Goal: Information Seeking & Learning: Learn about a topic

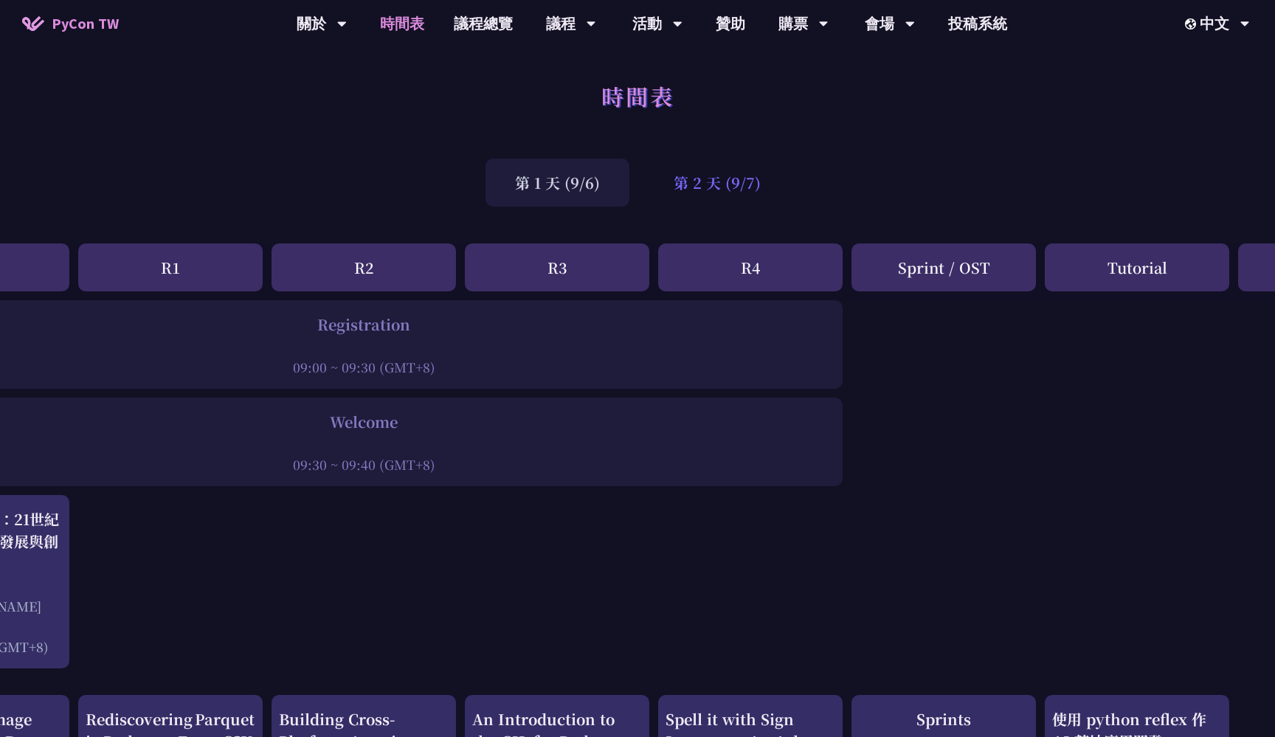
scroll to position [0, 130]
click at [710, 185] on div "第 2 天 (9/7)" at bounding box center [717, 183] width 146 height 48
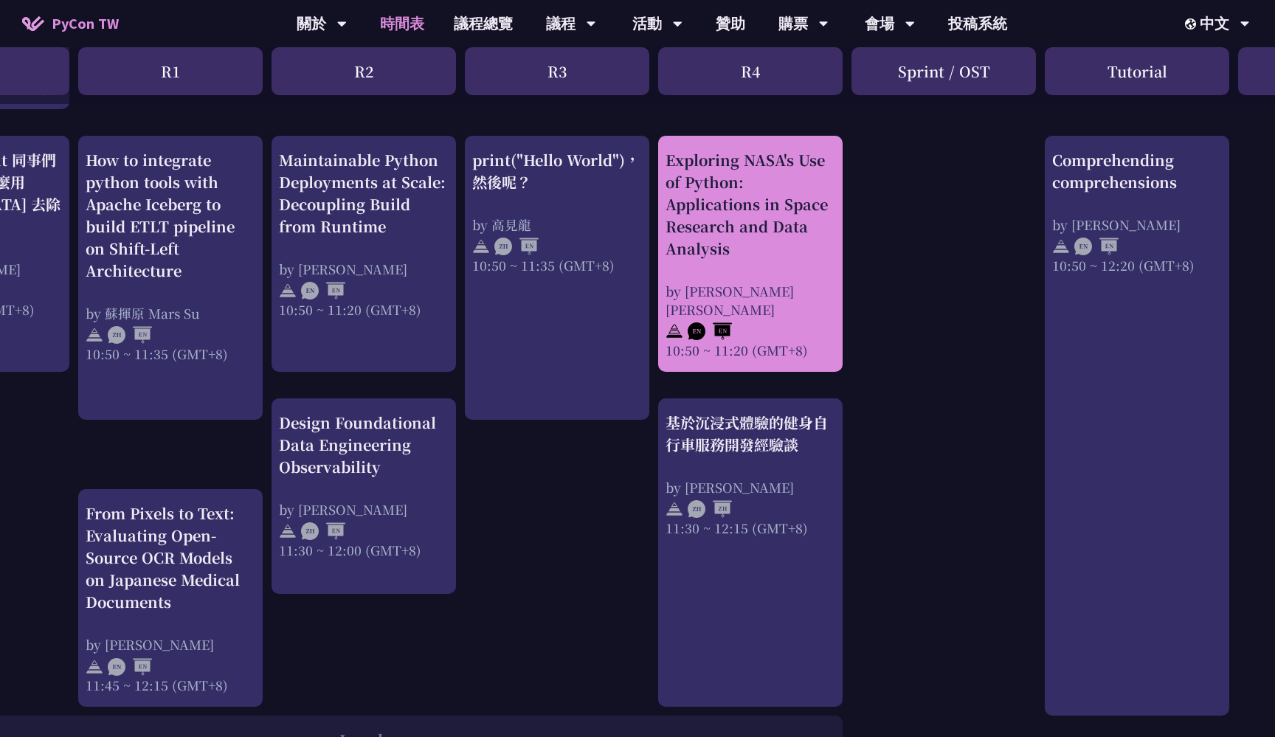
click at [722, 206] on div "Exploring NASA's Use of Python: Applications in Space Research and Data Analysis" at bounding box center [750, 204] width 170 height 111
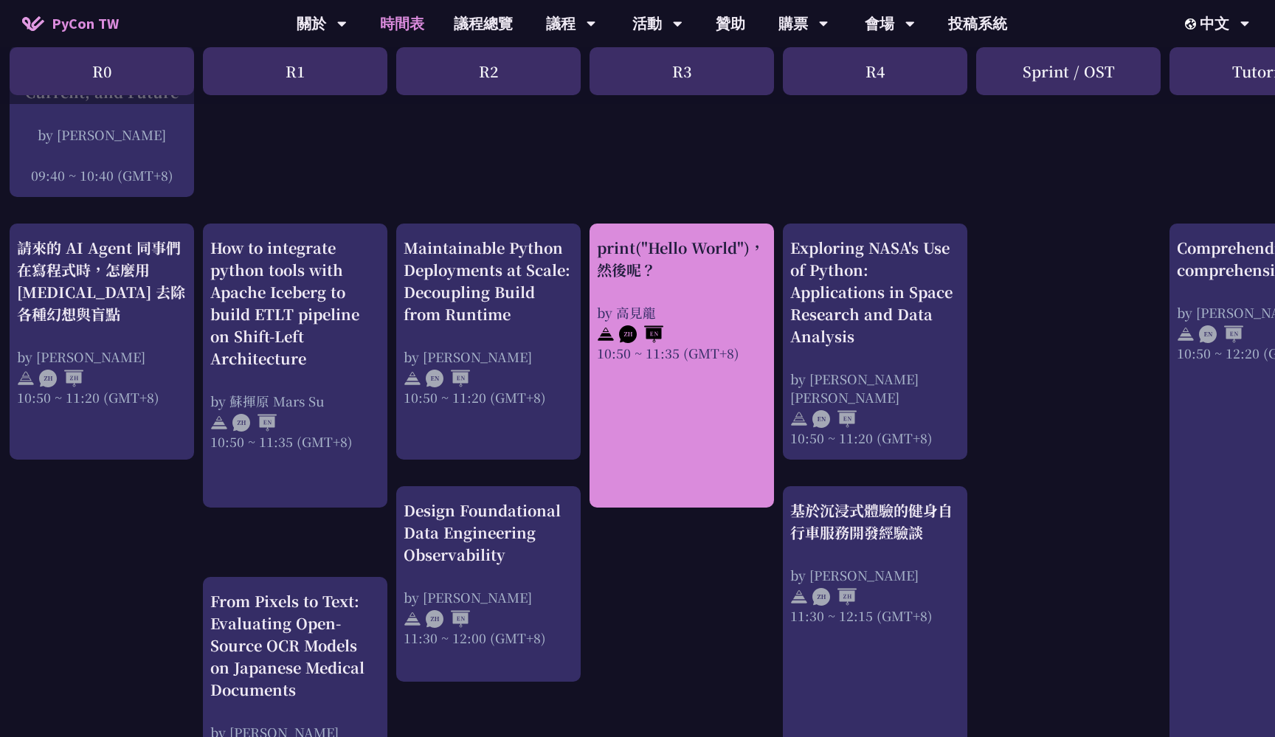
scroll to position [455, 5]
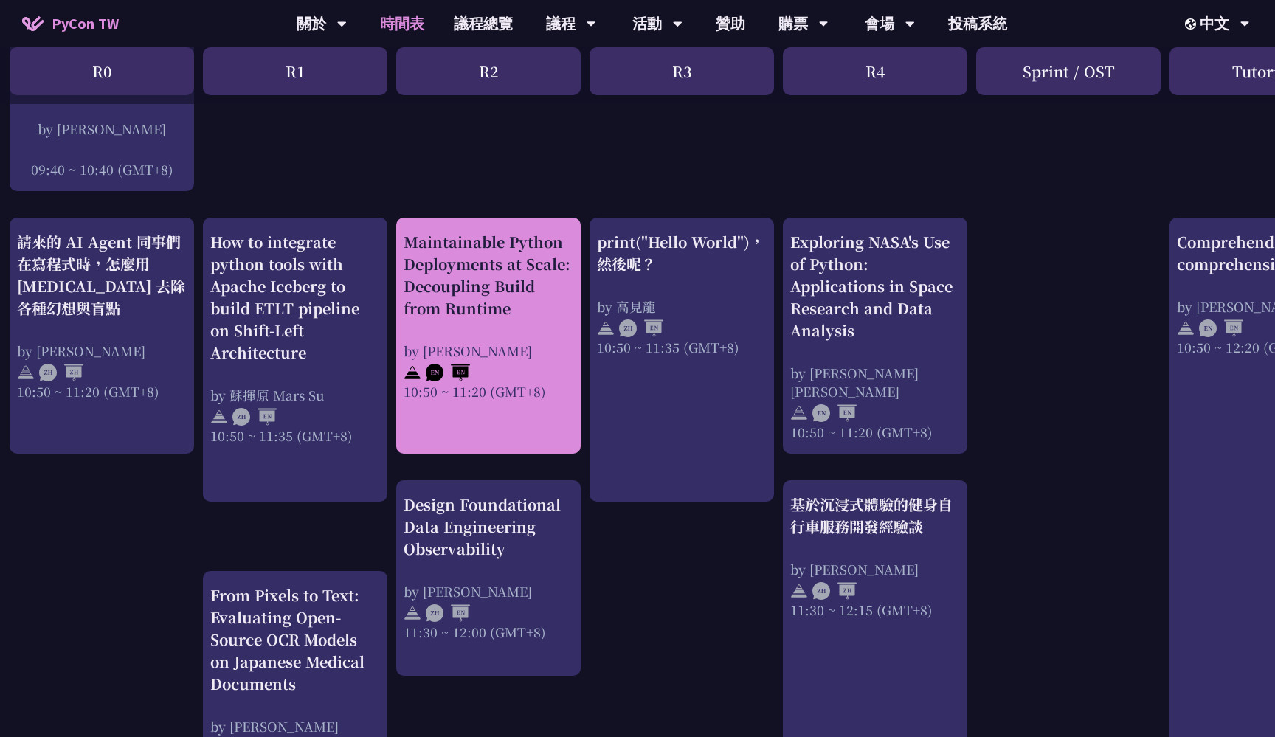
click at [538, 343] on div "by [PERSON_NAME]" at bounding box center [488, 351] width 170 height 18
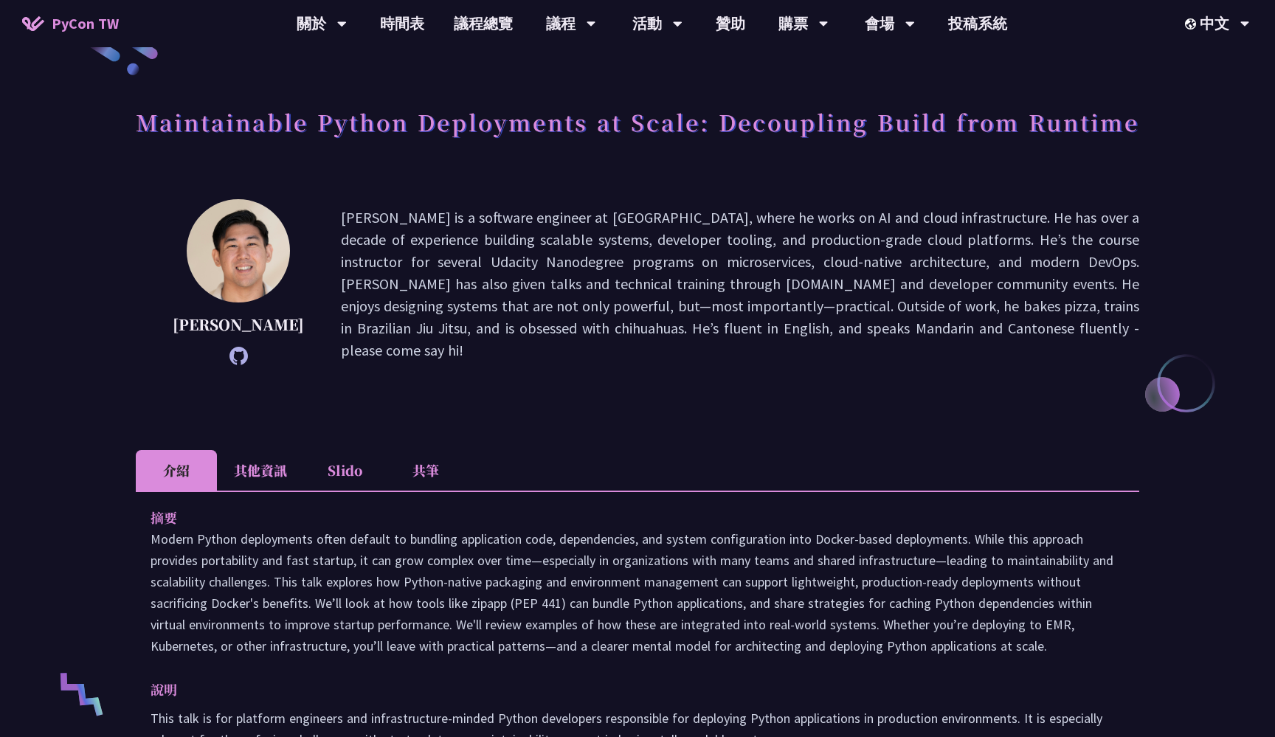
scroll to position [54, 0]
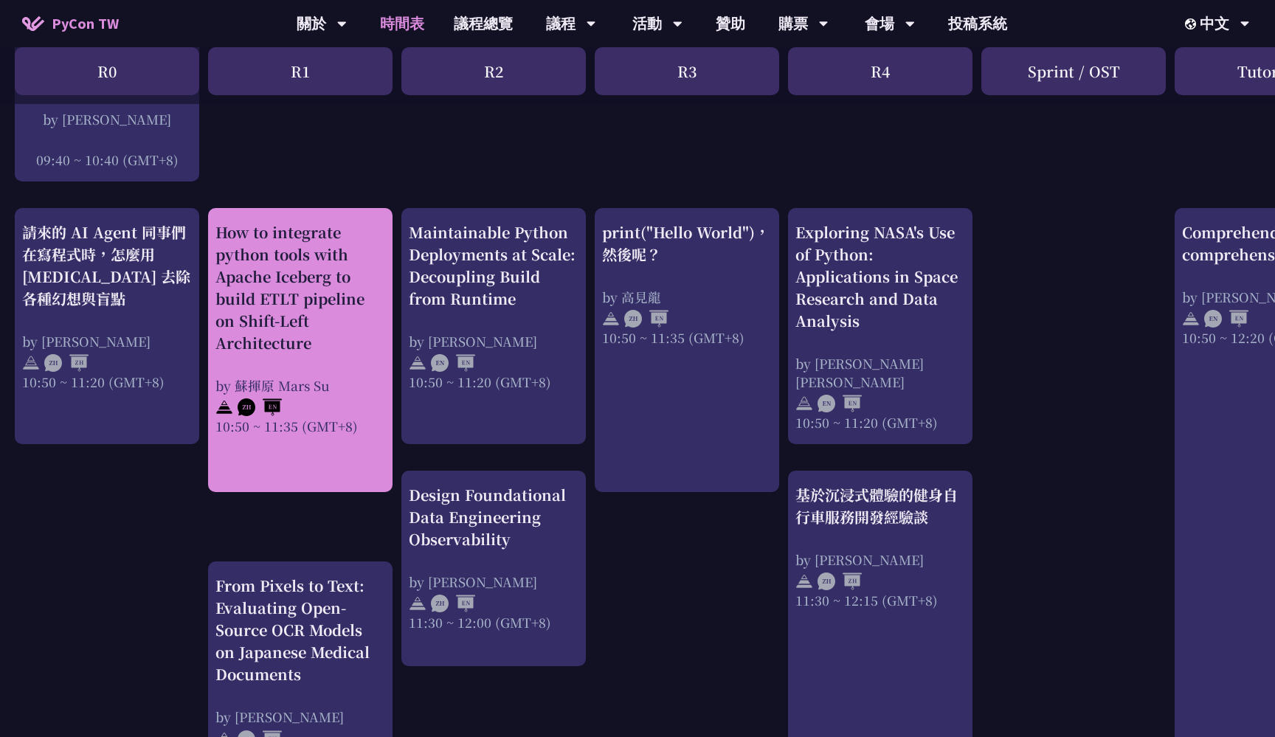
scroll to position [465, 0]
click at [293, 338] on div "How to integrate python tools with Apache Iceberg to build ETLT pipeline on Shi…" at bounding box center [300, 287] width 170 height 133
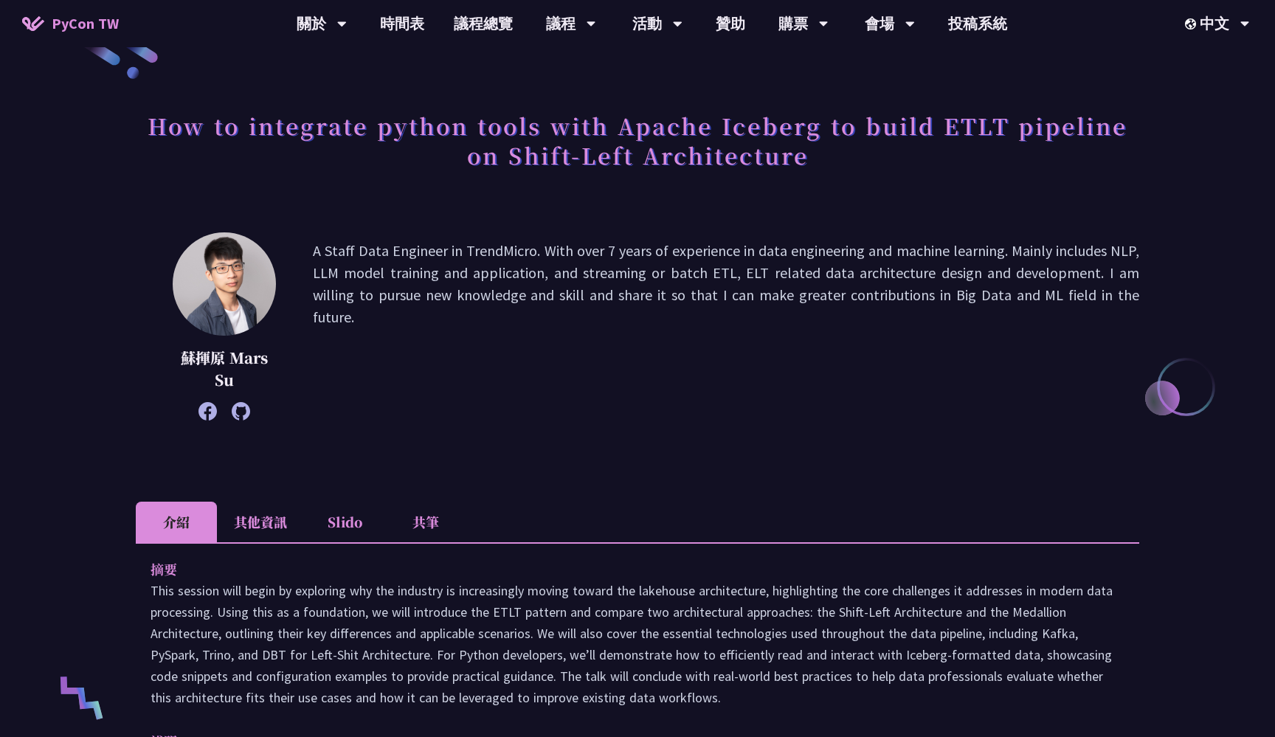
scroll to position [39, 0]
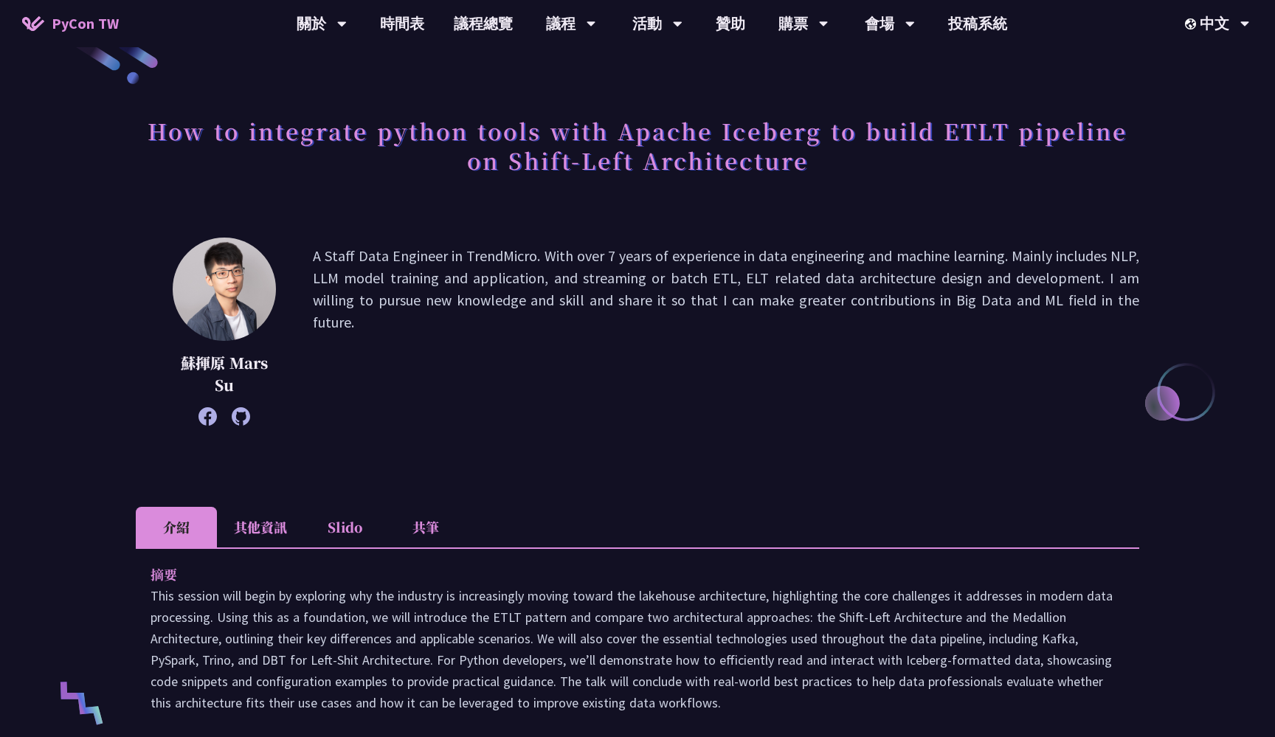
scroll to position [465, 0]
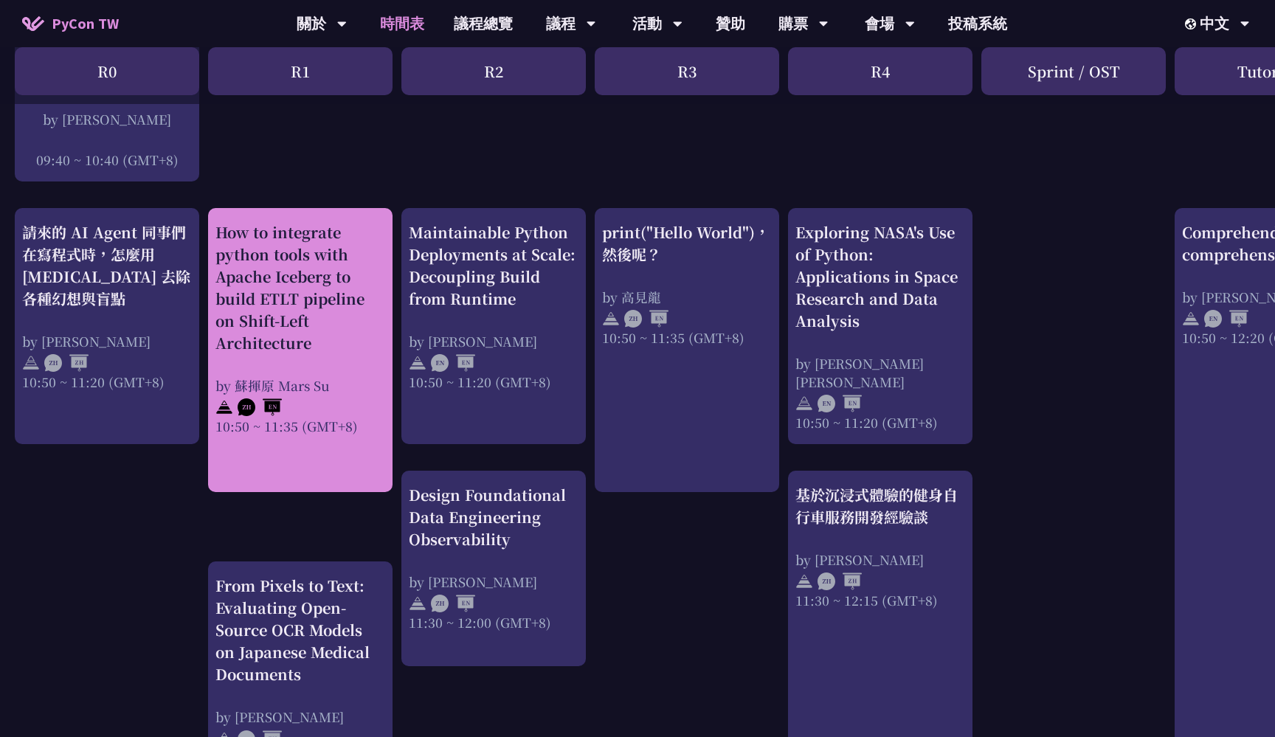
click at [291, 341] on div "How to integrate python tools with Apache Iceberg to build ETLT pipeline on Shi…" at bounding box center [300, 287] width 170 height 133
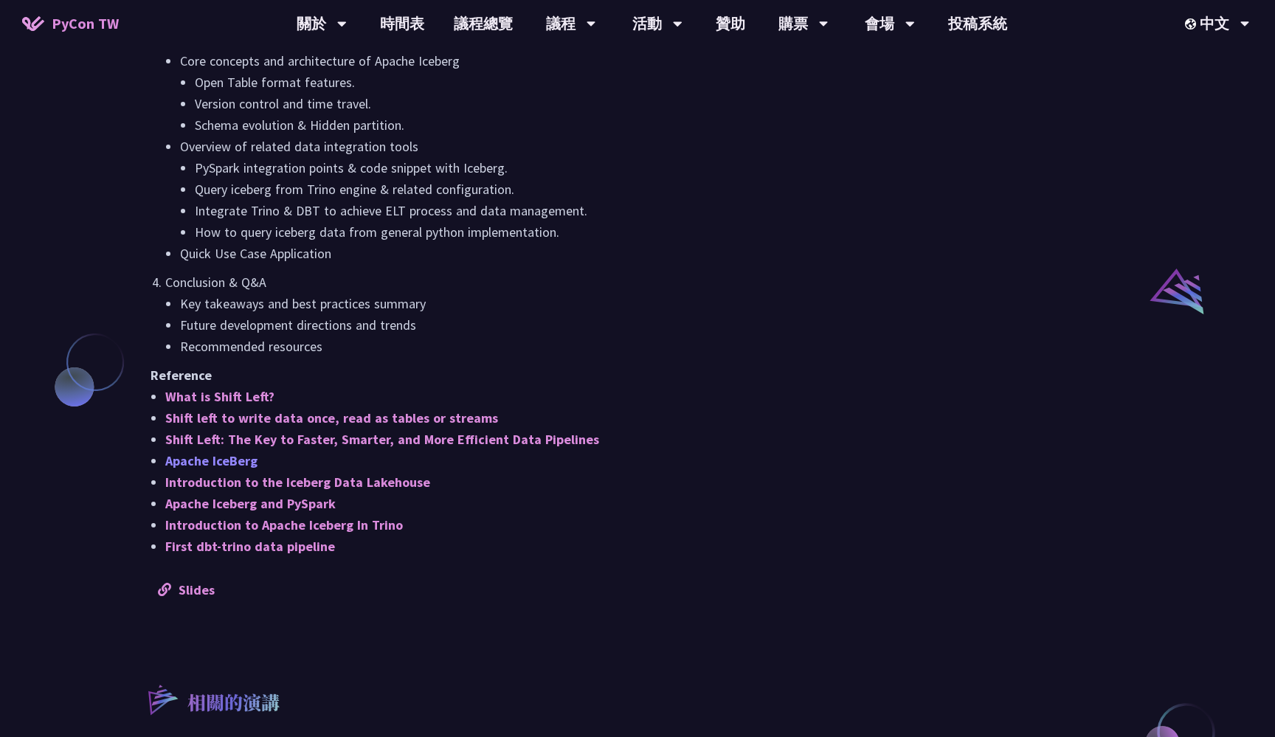
scroll to position [1018, 0]
click at [204, 587] on link "Slides" at bounding box center [186, 589] width 57 height 17
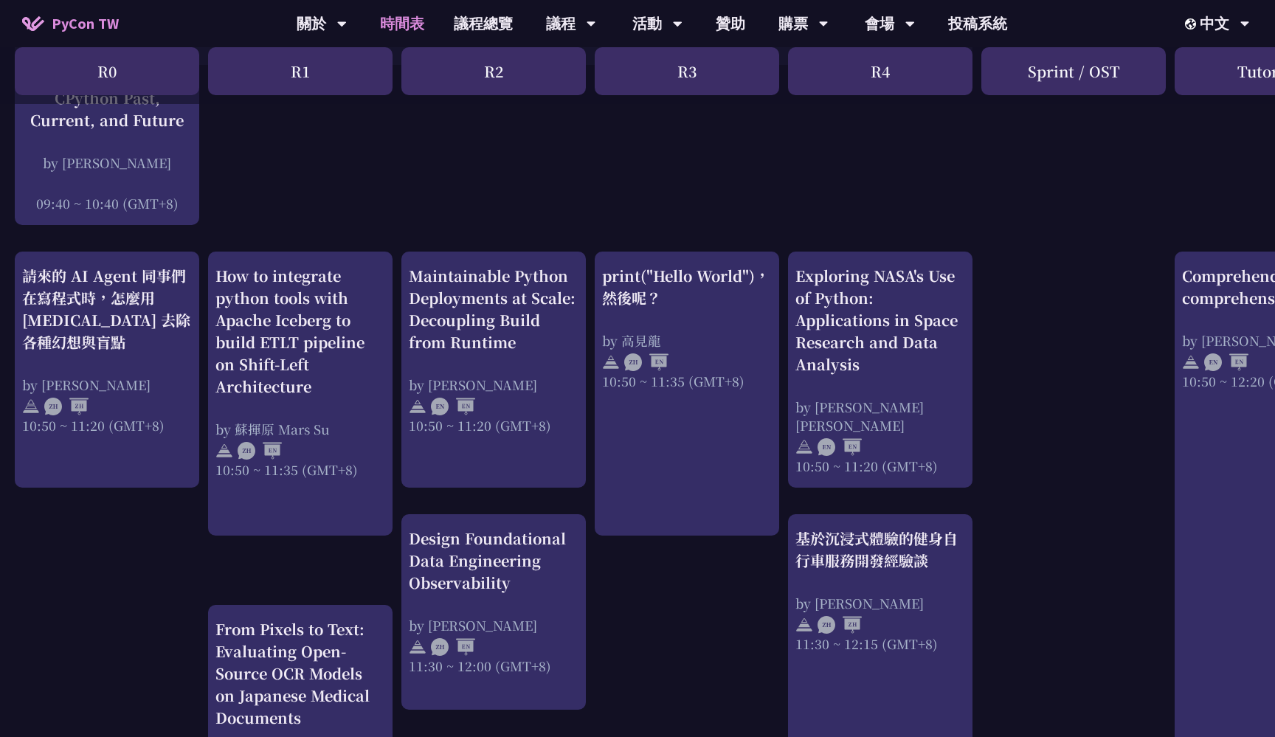
scroll to position [488, 0]
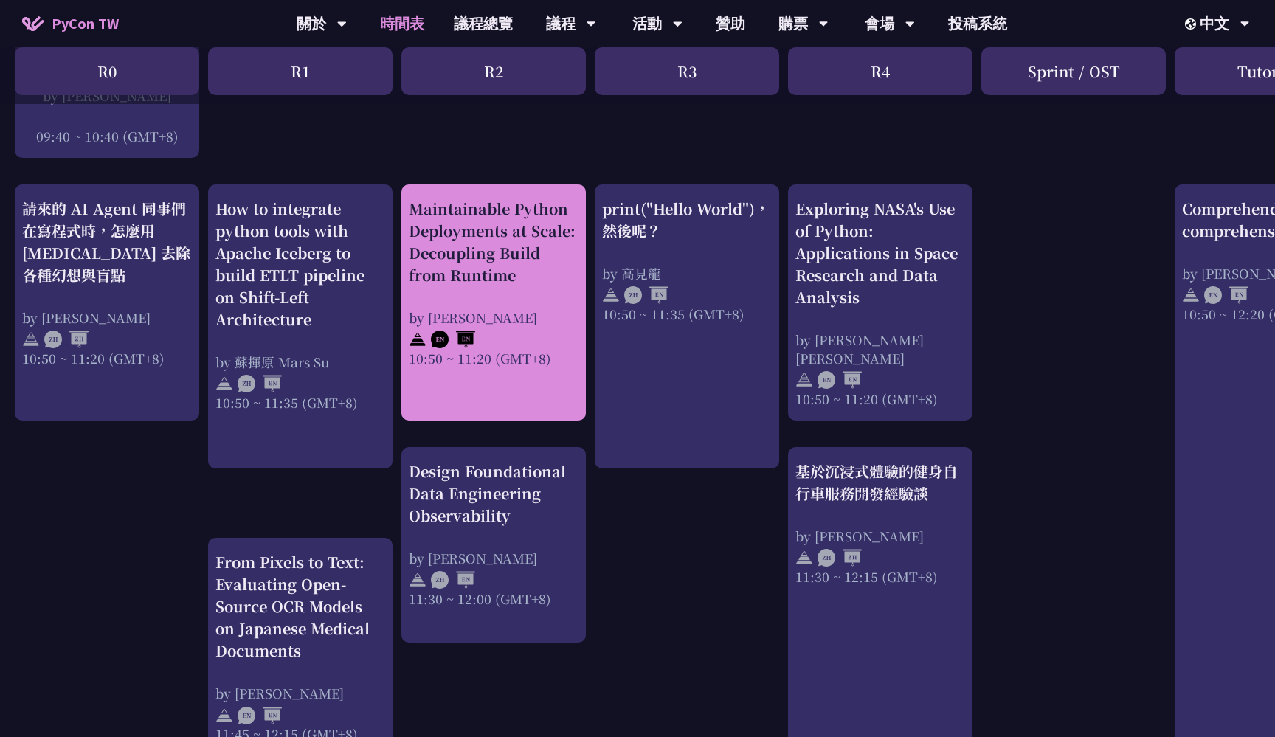
click at [504, 288] on div "Maintainable Python Deployments at Scale: Decoupling Build from Runtime by [PER…" at bounding box center [494, 283] width 170 height 170
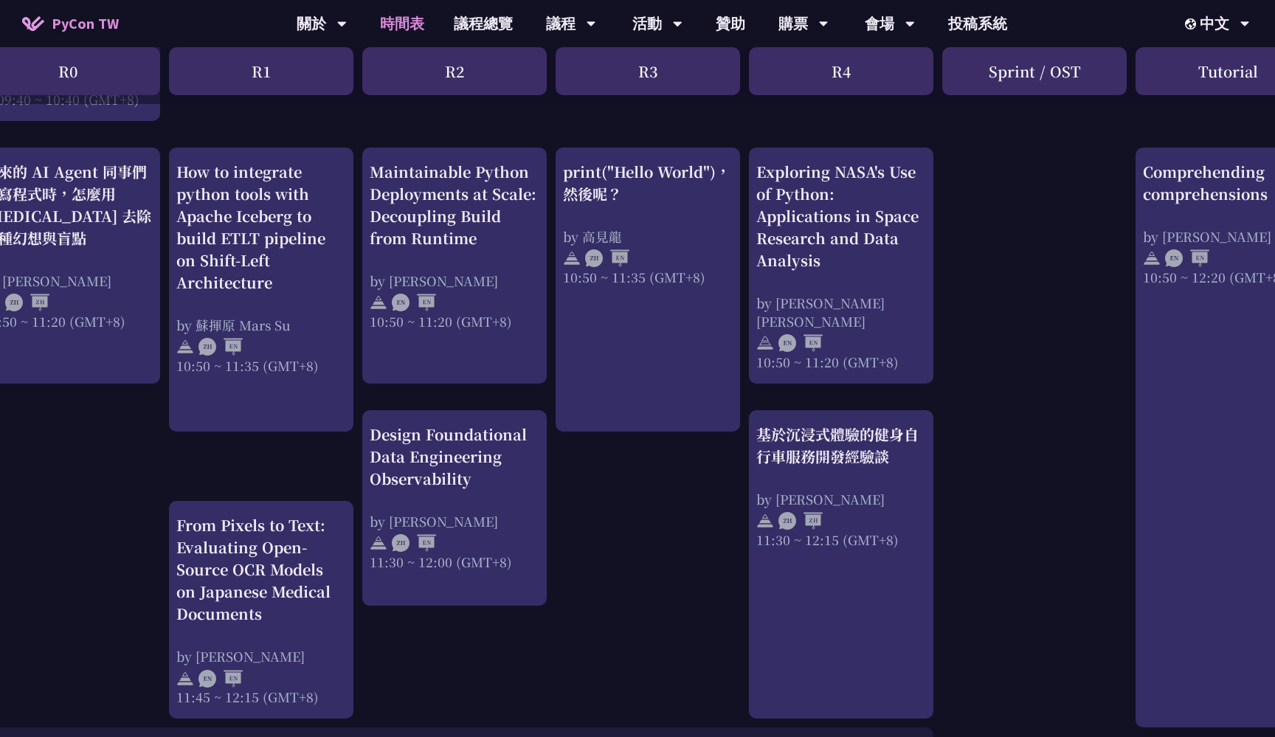
scroll to position [517, 39]
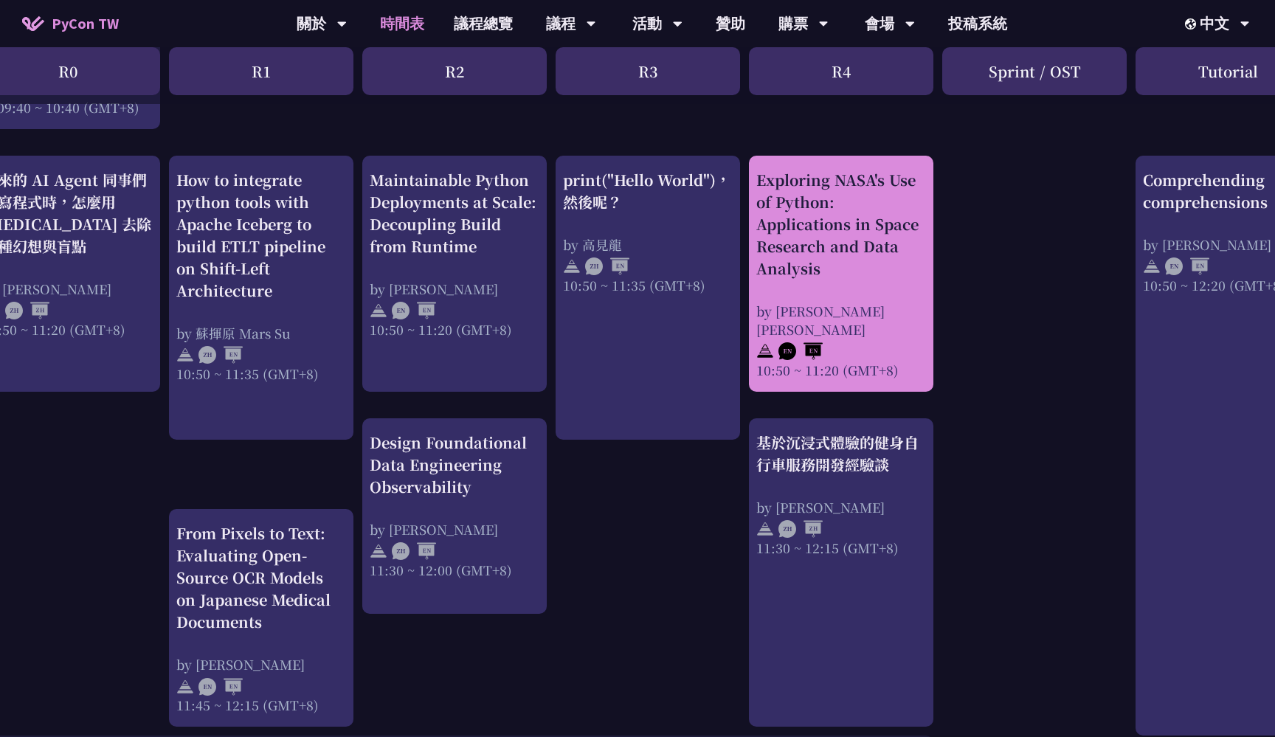
click at [881, 286] on div "Exploring NASA's Use of Python: Applications in Space Research and Data Analysi…" at bounding box center [841, 274] width 170 height 210
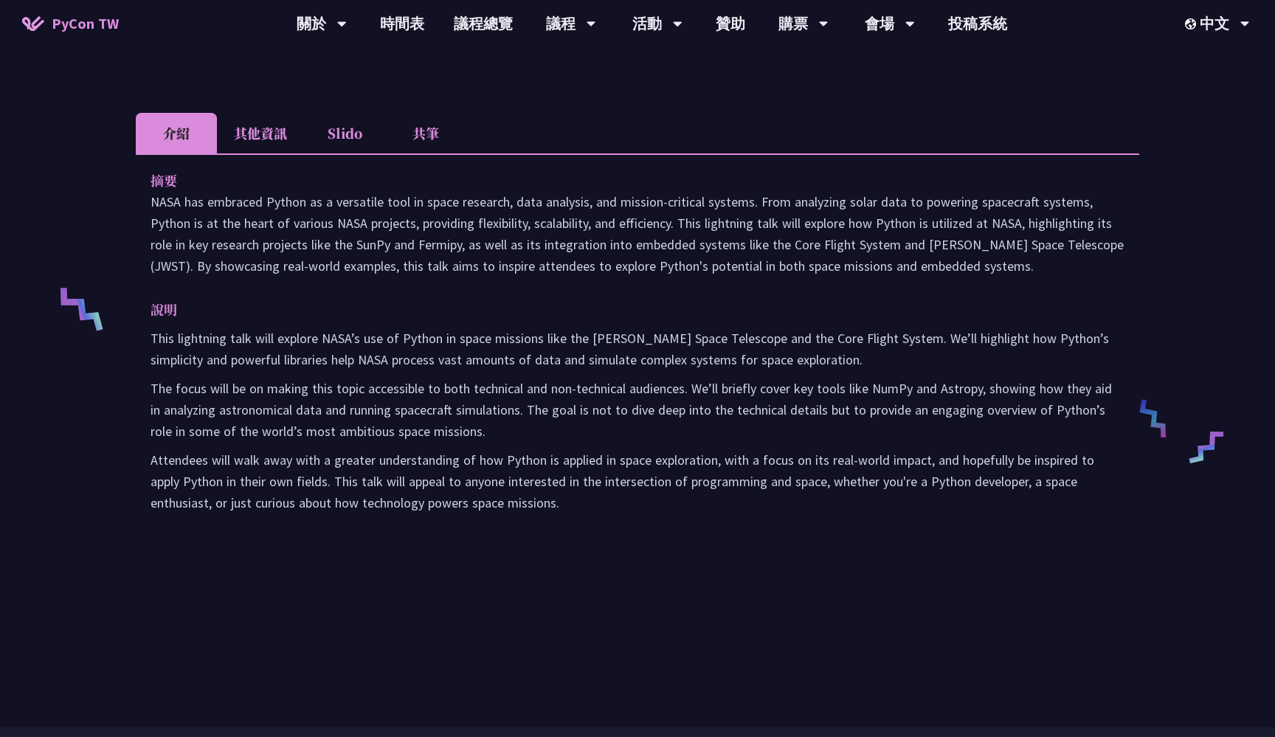
scroll to position [347, 0]
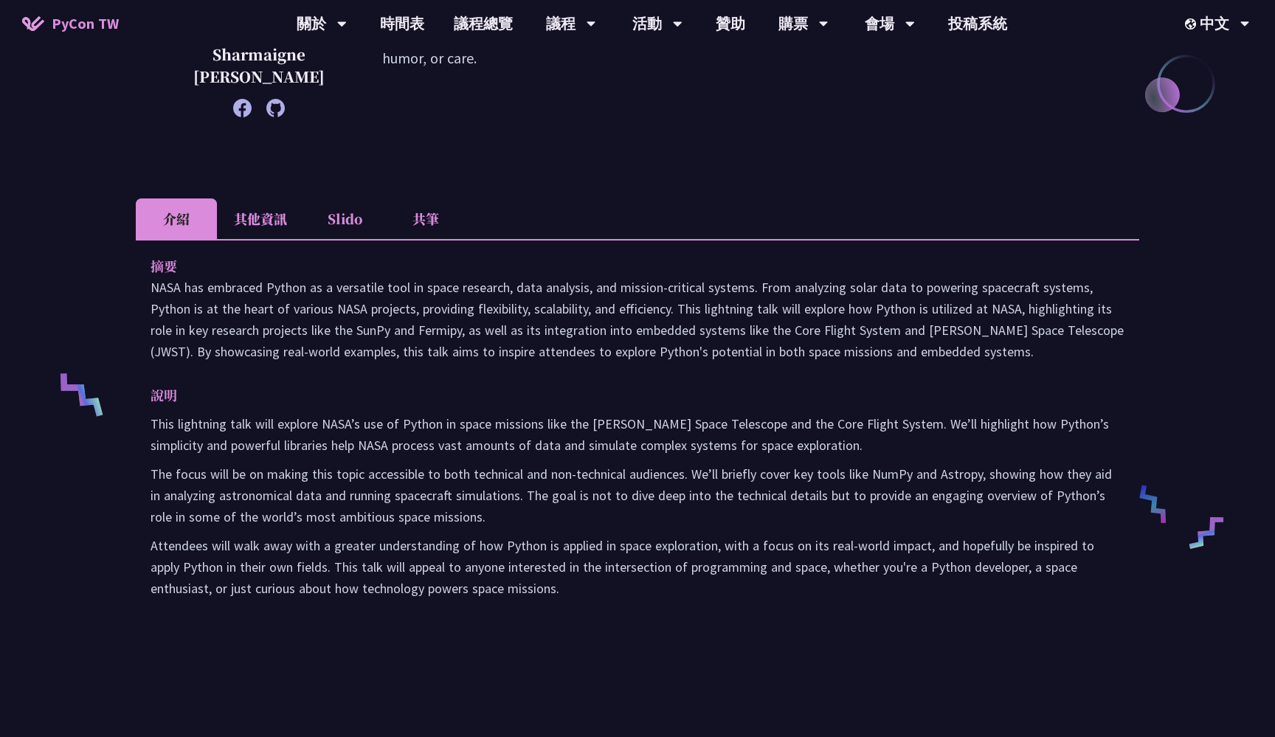
click at [240, 221] on li "其他資訊" at bounding box center [260, 218] width 87 height 41
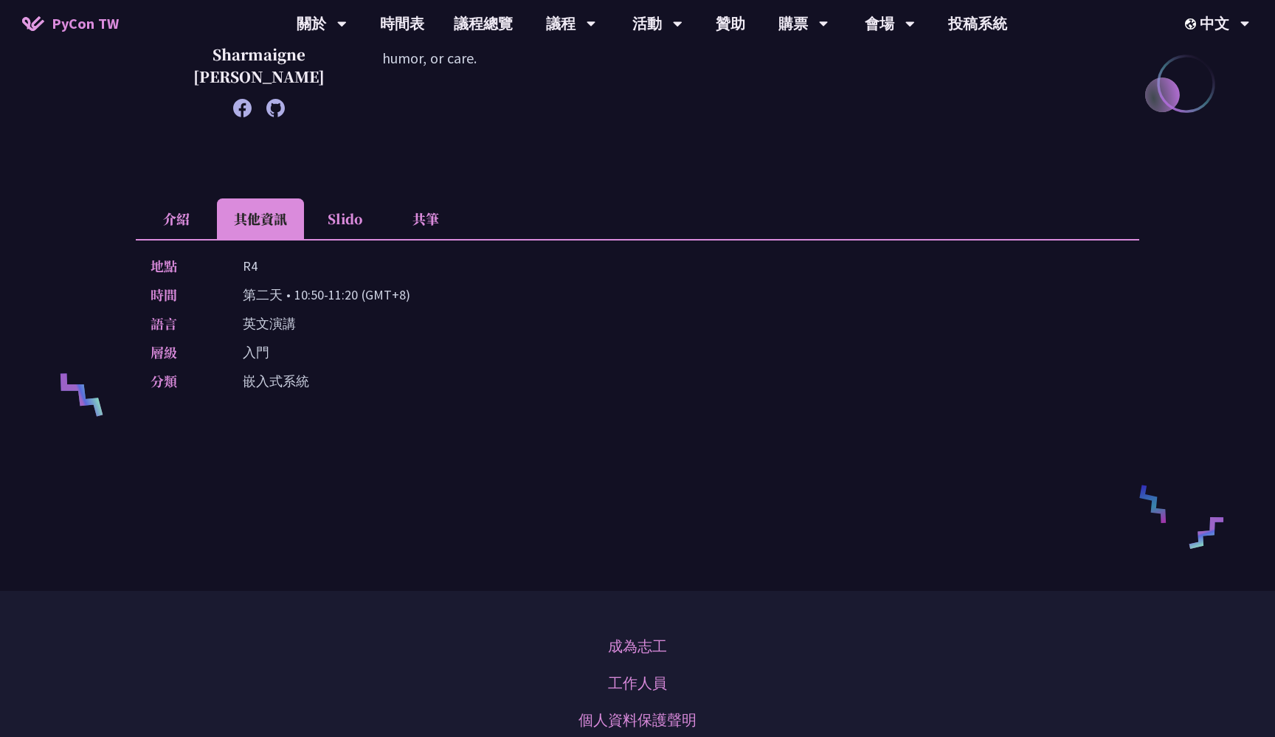
click at [315, 209] on li "Slido" at bounding box center [344, 218] width 81 height 41
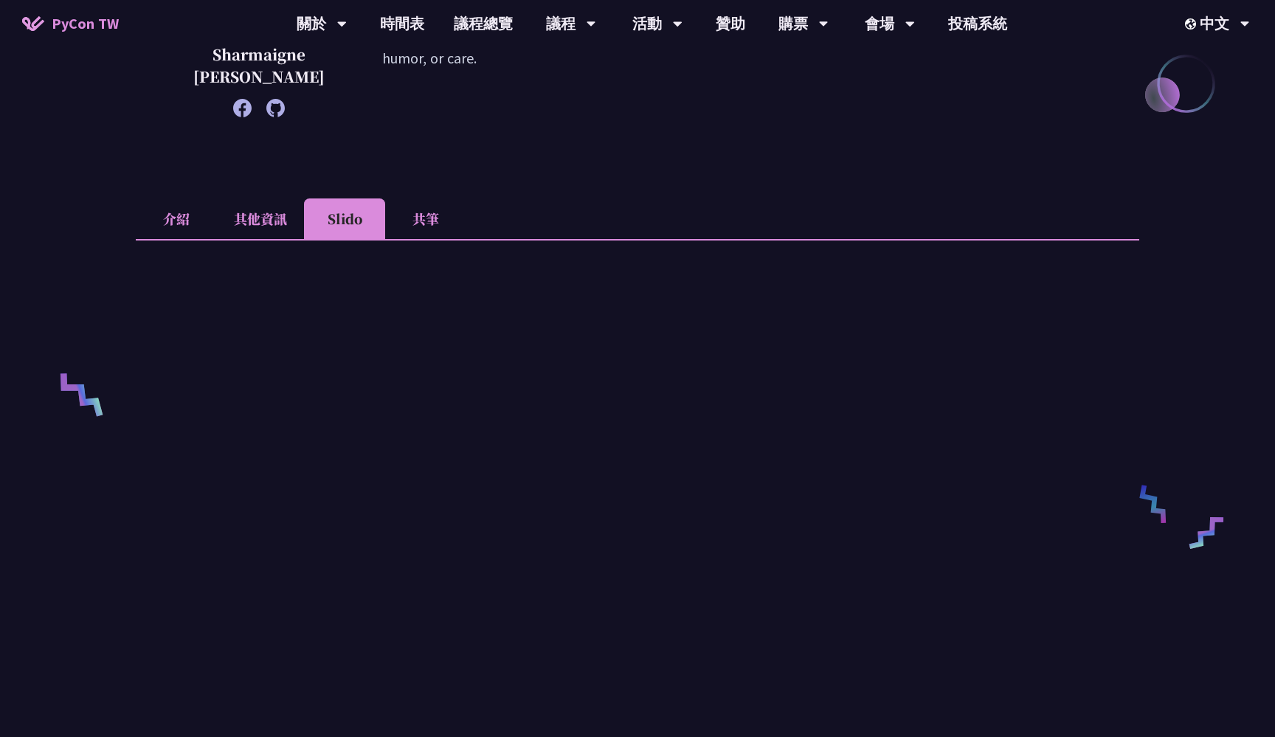
click at [184, 220] on li "介紹" at bounding box center [176, 218] width 81 height 41
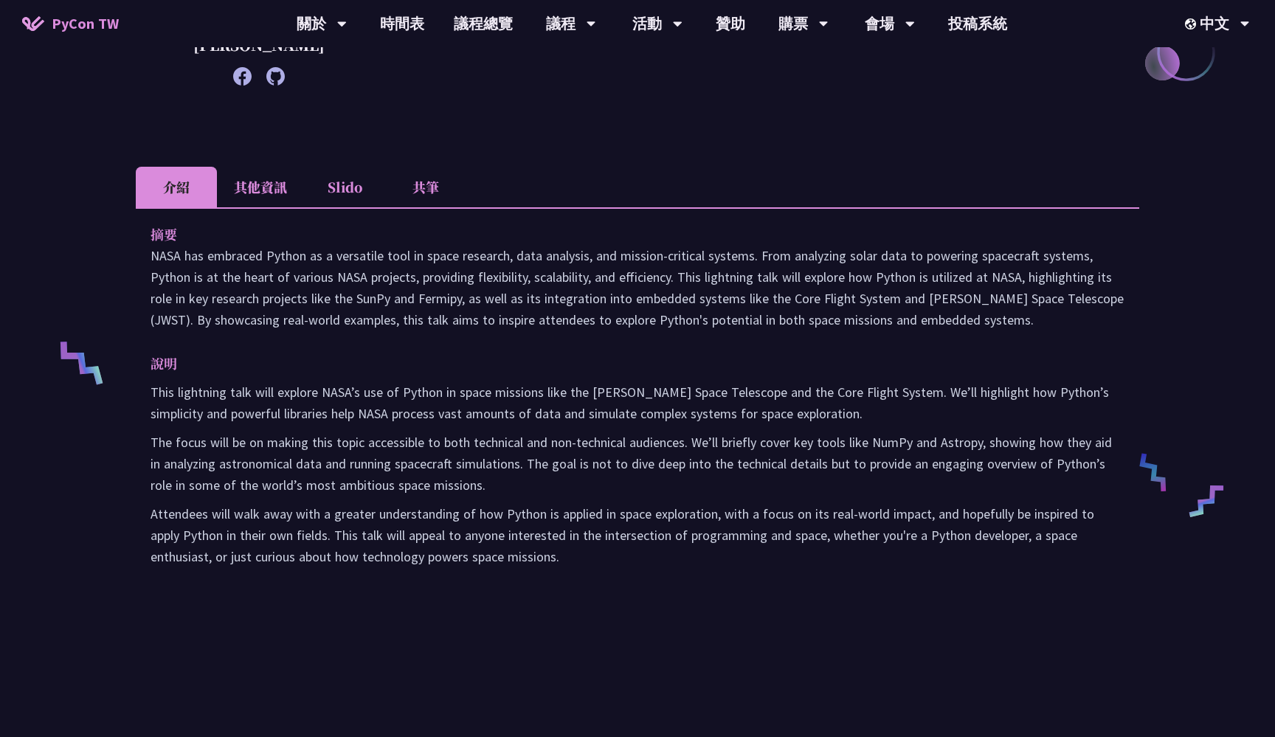
scroll to position [293, 0]
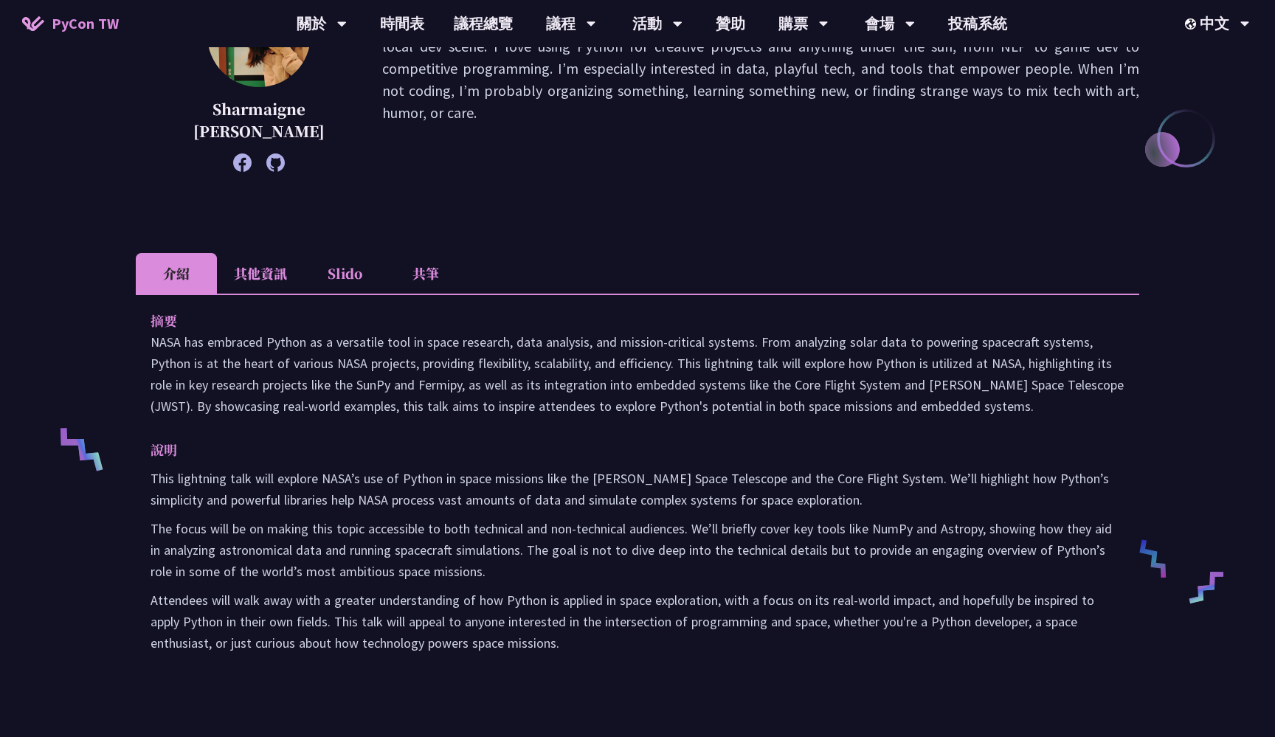
click at [271, 267] on li "其他資訊" at bounding box center [260, 273] width 87 height 41
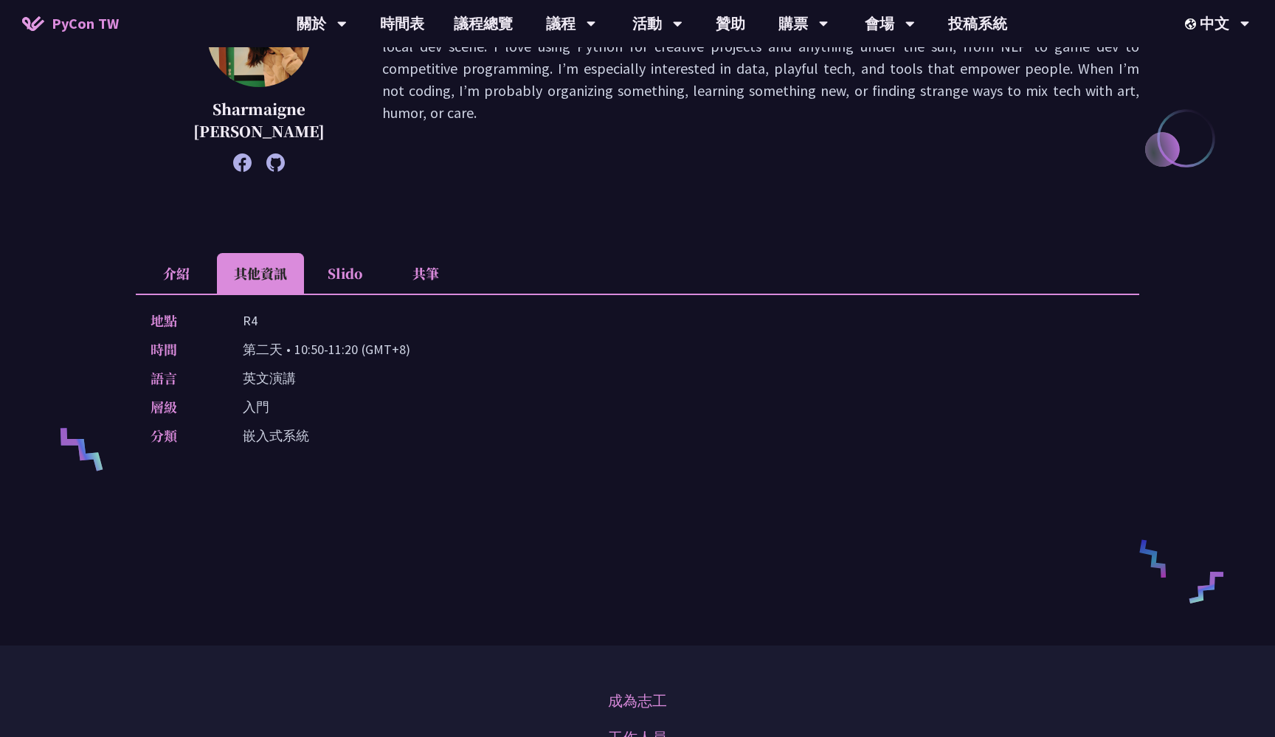
click at [360, 274] on li "Slido" at bounding box center [344, 273] width 81 height 41
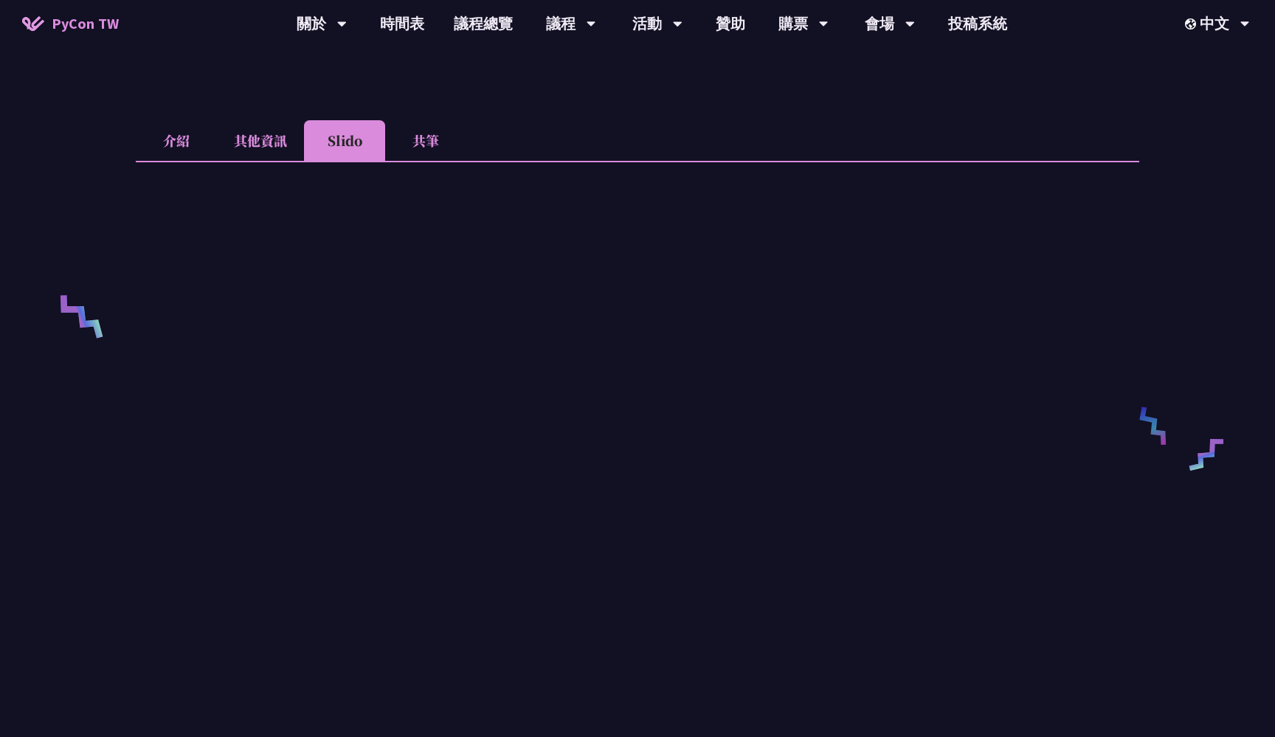
scroll to position [439, 0]
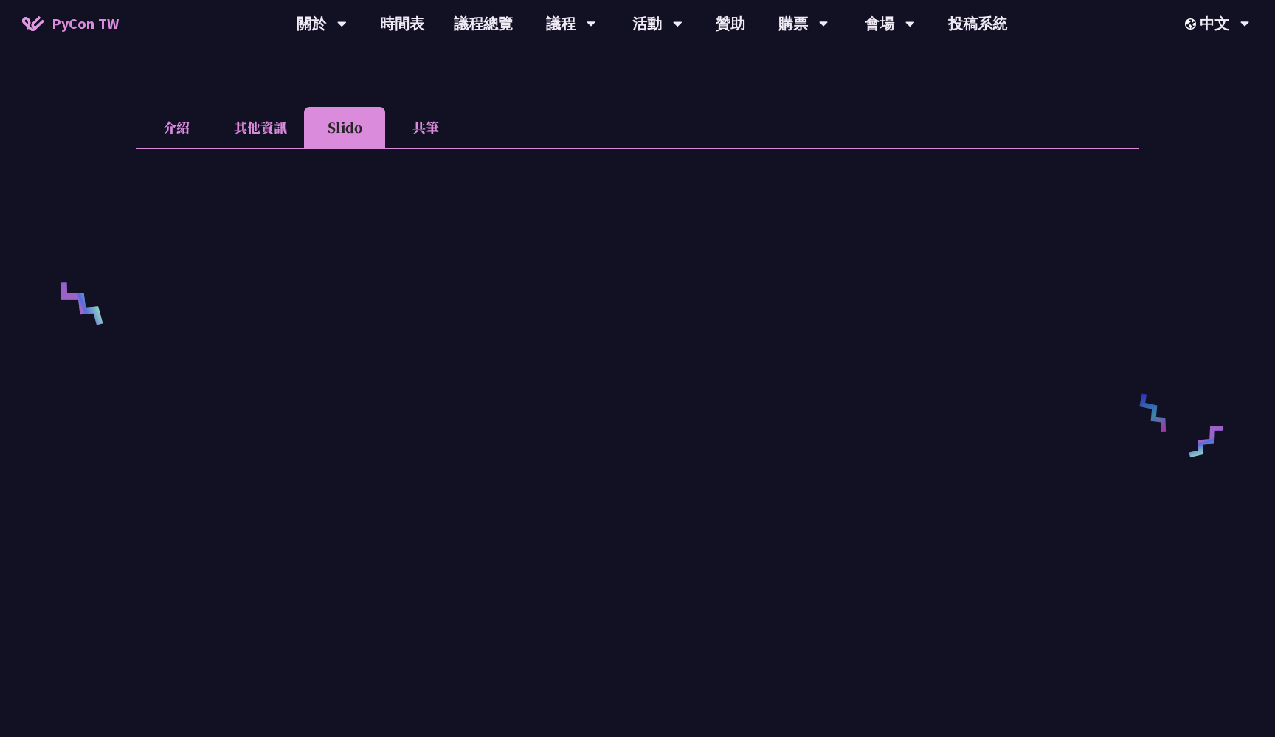
click at [438, 123] on li "共筆" at bounding box center [425, 127] width 81 height 41
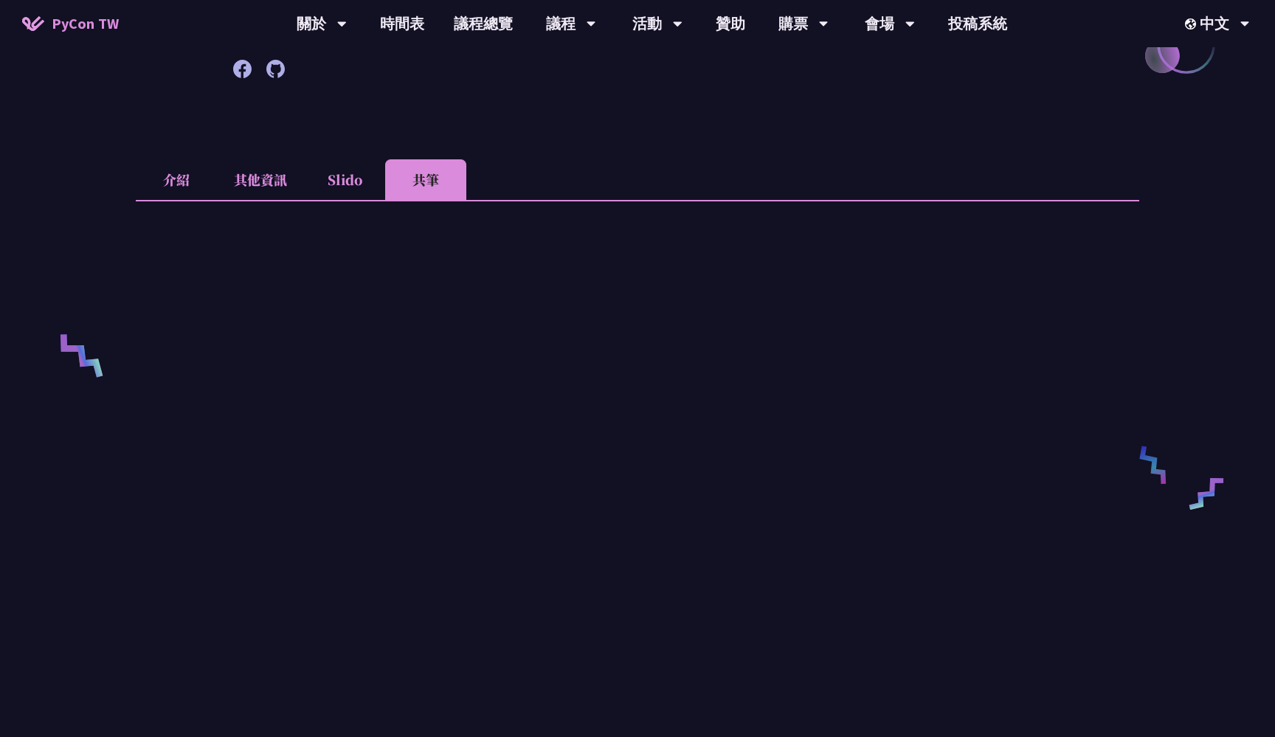
scroll to position [361, 0]
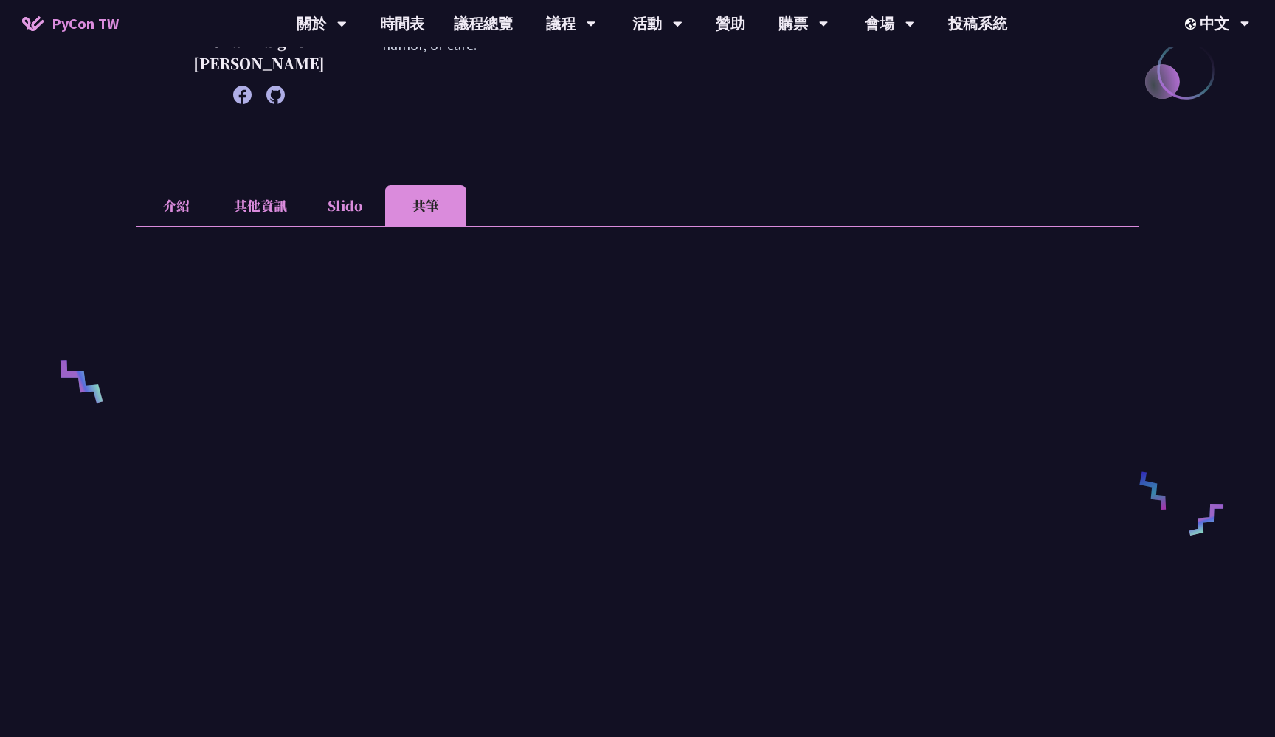
click at [249, 207] on li "其他資訊" at bounding box center [260, 205] width 87 height 41
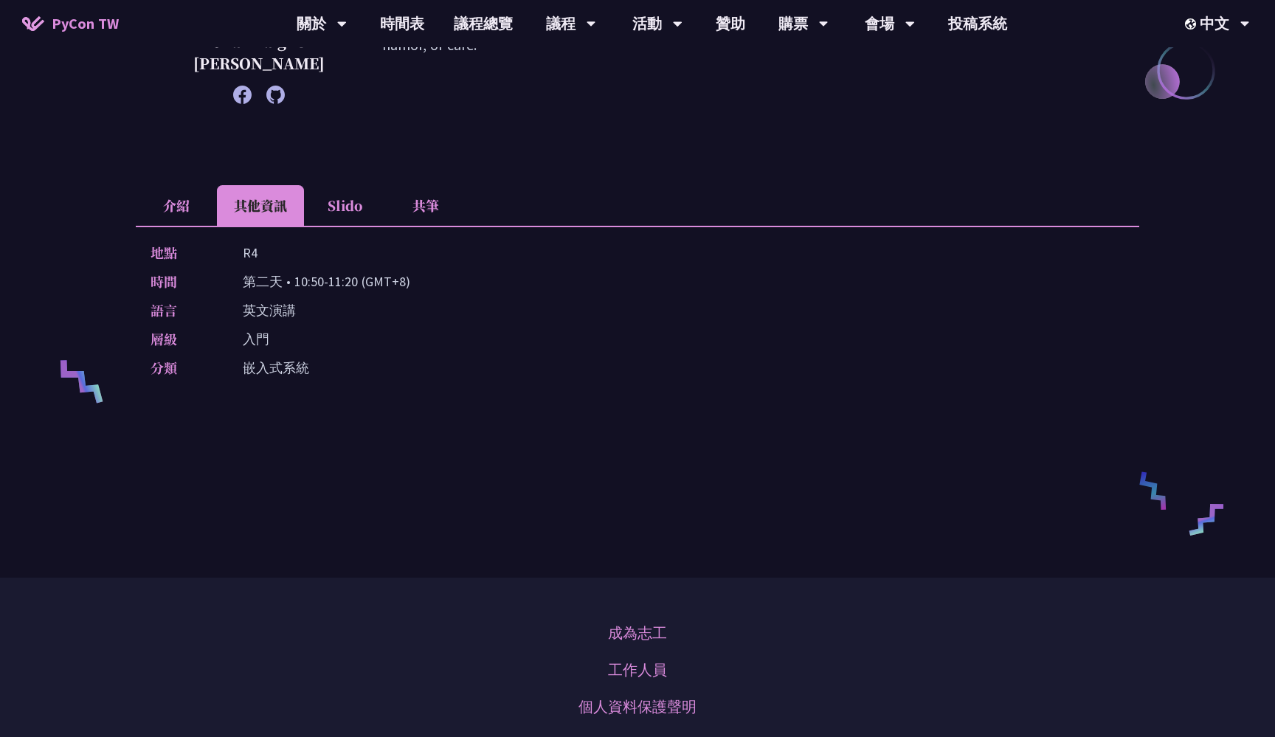
click at [184, 206] on li "介紹" at bounding box center [176, 205] width 81 height 41
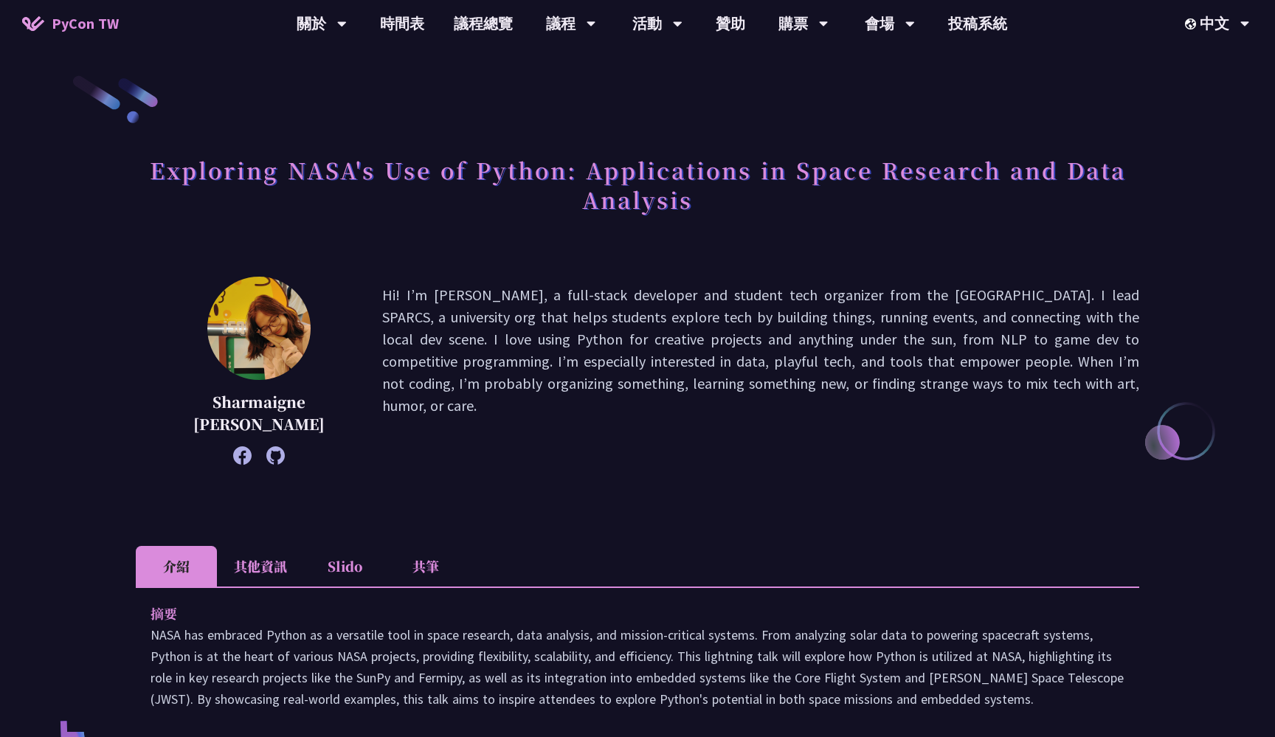
scroll to position [0, 0]
click at [411, 27] on link "時間表" at bounding box center [402, 23] width 74 height 47
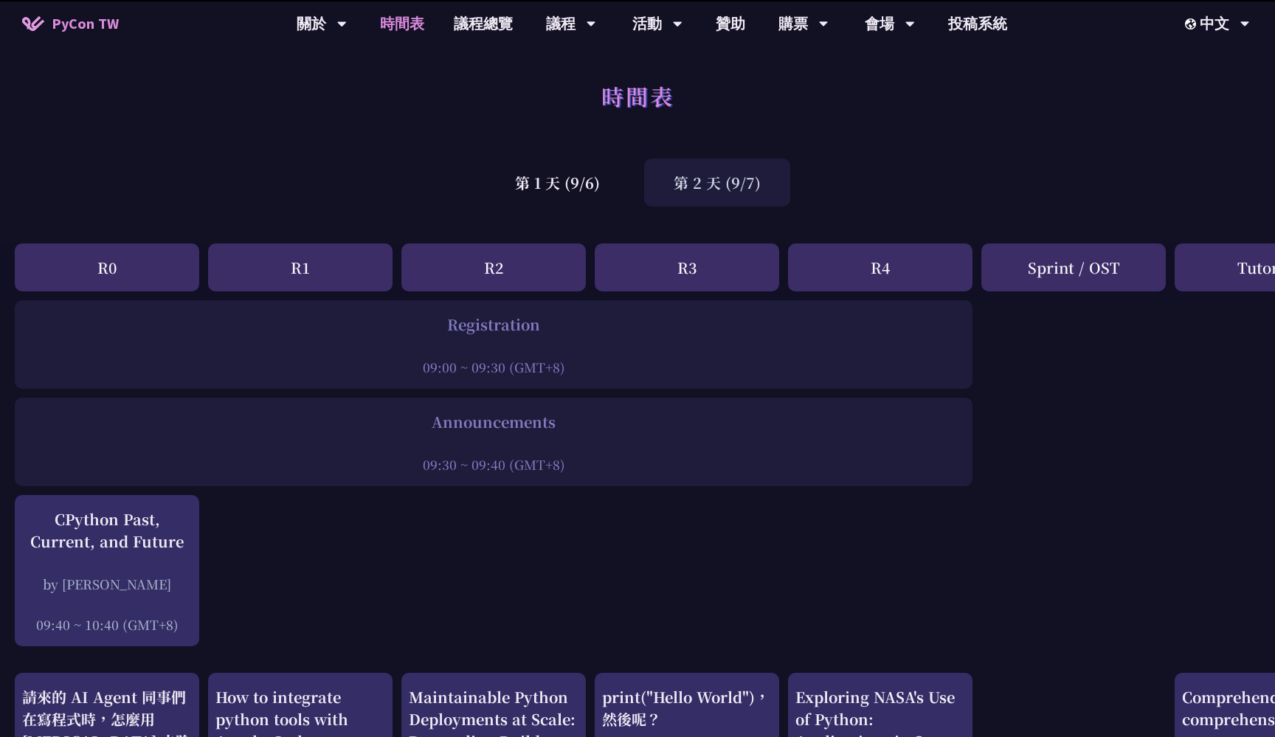
scroll to position [517, 0]
